Goal: Find specific page/section: Find specific page/section

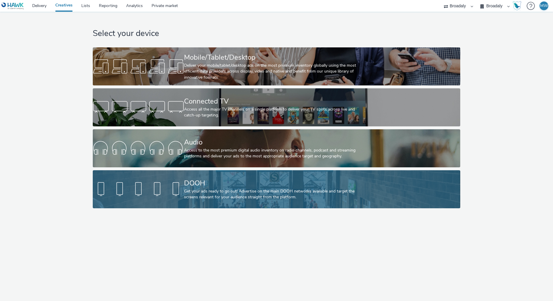
click at [210, 179] on div "DOOH" at bounding box center [275, 183] width 183 height 10
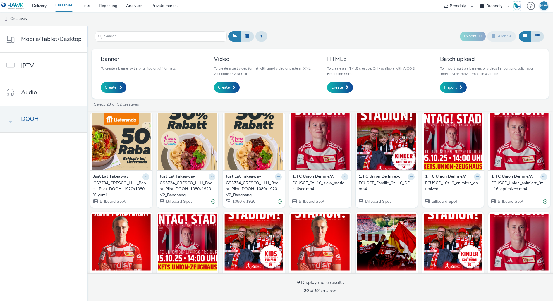
scroll to position [12, 0]
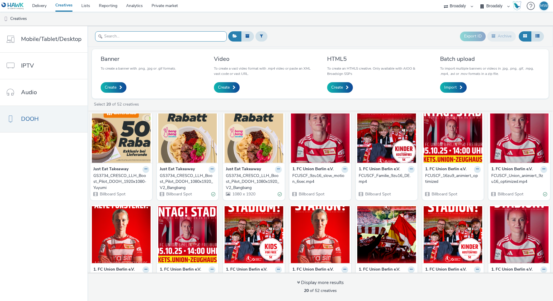
click at [131, 36] on input "text" at bounding box center [161, 36] width 132 height 10
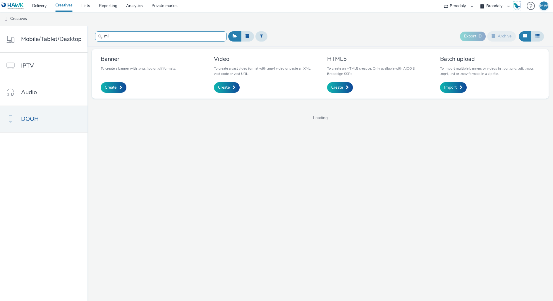
type input "m"
type input "mit"
click at [115, 36] on input "mit" at bounding box center [161, 36] width 132 height 10
click at [38, 129] on link "DOOH" at bounding box center [44, 119] width 88 height 26
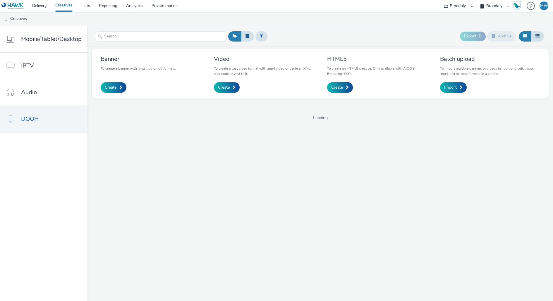
click at [40, 165] on nav "Mobile/Tablet/Desktop IPTV Audio DOOH" at bounding box center [44, 163] width 88 height 275
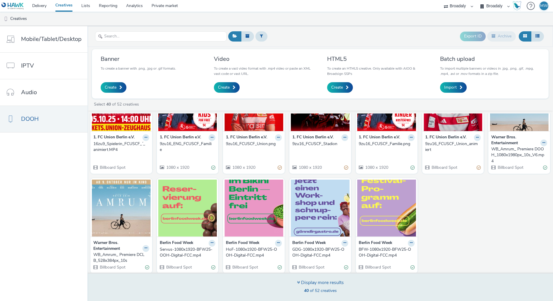
scroll to position [444, 0]
click at [311, 282] on div "Display more results" at bounding box center [320, 283] width 47 height 7
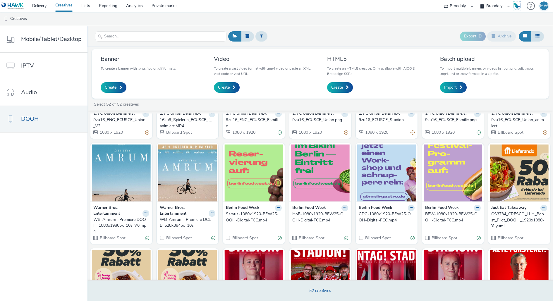
scroll to position [168, 0]
click at [465, 3] on select "Broadaly" at bounding box center [458, 6] width 35 height 12
click at [457, 7] on select "Broadaly" at bounding box center [458, 6] width 35 height 12
click at [494, 5] on select "Broadaly contrast MEDIA SERVICE" at bounding box center [495, 6] width 35 height 12
select select "aa2d3f22-8cd3-452c-915a-90da4c6ce460"
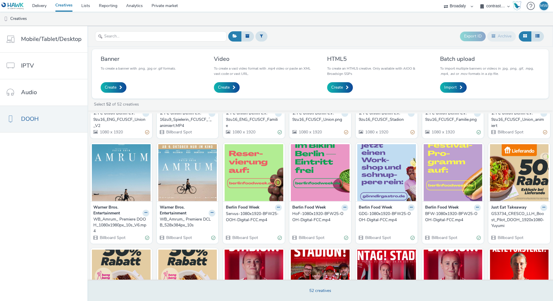
click at [478, 0] on select "Broadaly contrast MEDIA SERVICE" at bounding box center [495, 6] width 35 height 12
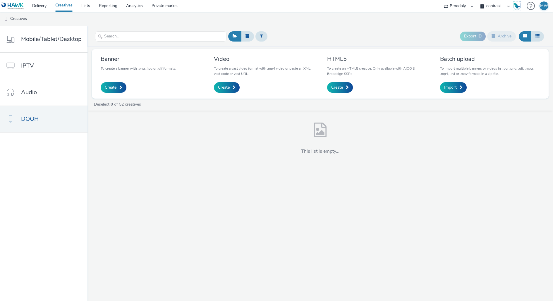
scroll to position [0, 0]
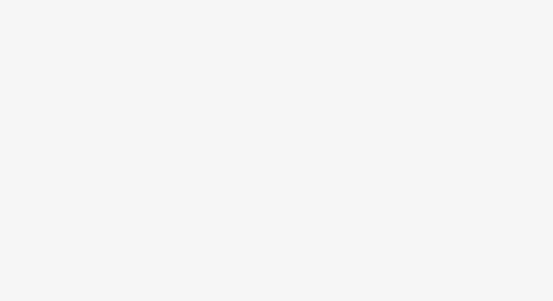
select select "aa2d3f22-8cd3-452c-915a-90da4c6ce460"
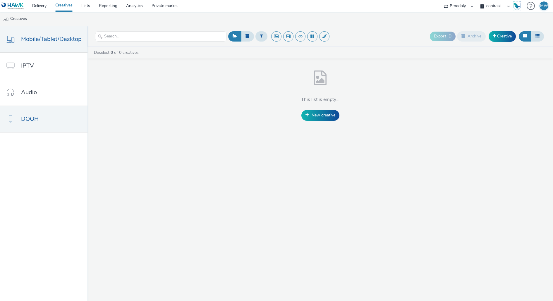
click at [40, 119] on link "DOOH" at bounding box center [44, 119] width 88 height 26
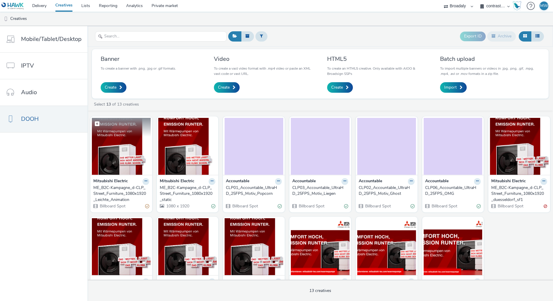
click at [126, 151] on img at bounding box center [121, 146] width 59 height 57
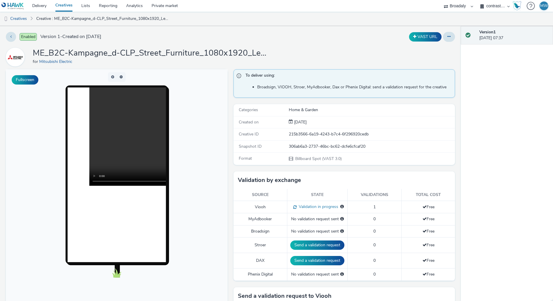
click at [304, 145] on div "306ab6a3-2737-46bc-bc62-dcfe6cfcaf20" at bounding box center [372, 147] width 166 height 6
copy div "306ab6a3-2737-46bc-bc62-dcfe6cfcaf20"
click at [37, 6] on link "Delivery" at bounding box center [39, 6] width 23 height 12
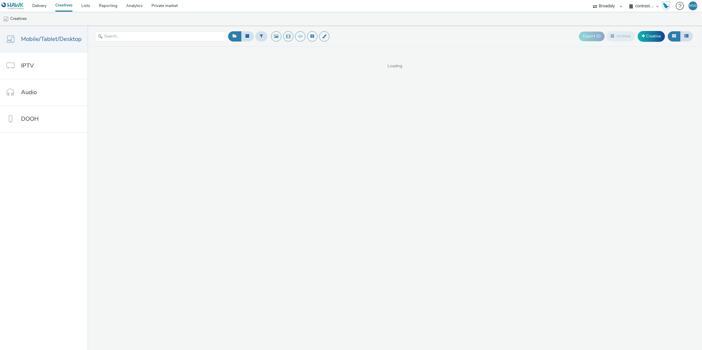
select select "aa2d3f22-8cd3-452c-915a-90da4c6ce460"
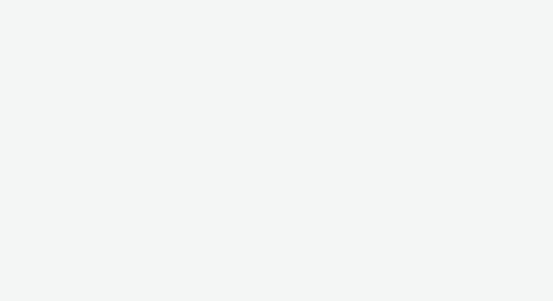
select select "aa2d3f22-8cd3-452c-915a-90da4c6ce460"
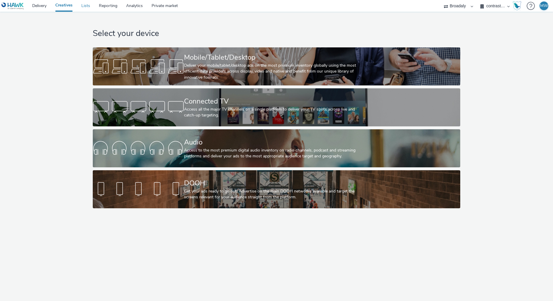
click at [84, 6] on link "Lists" at bounding box center [86, 6] width 18 height 12
